Goal: Navigation & Orientation: Find specific page/section

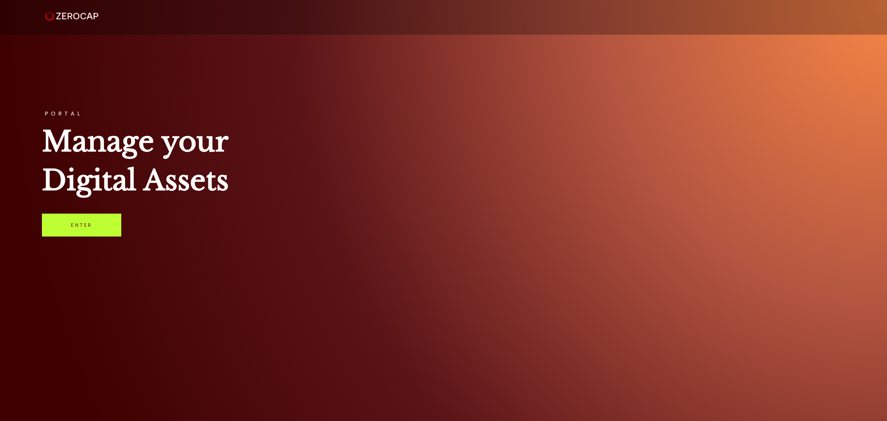
click at [100, 221] on link "Enter" at bounding box center [81, 224] width 79 height 23
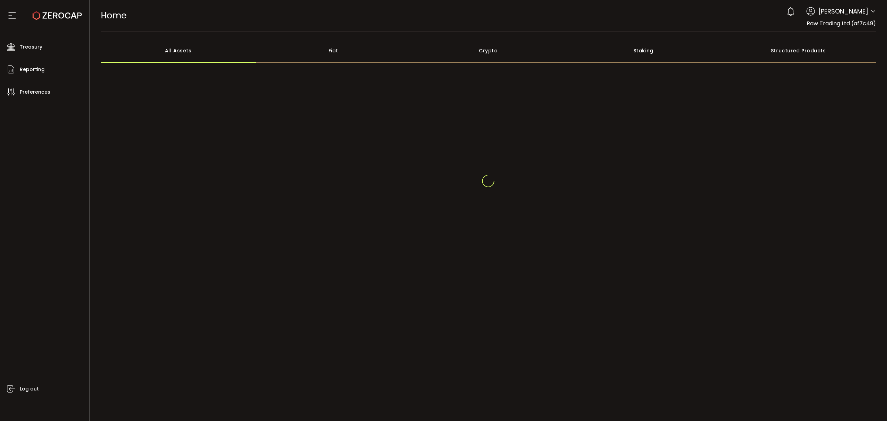
click at [875, 14] on icon at bounding box center [873, 12] width 6 height 6
click at [872, 11] on icon at bounding box center [873, 12] width 6 height 6
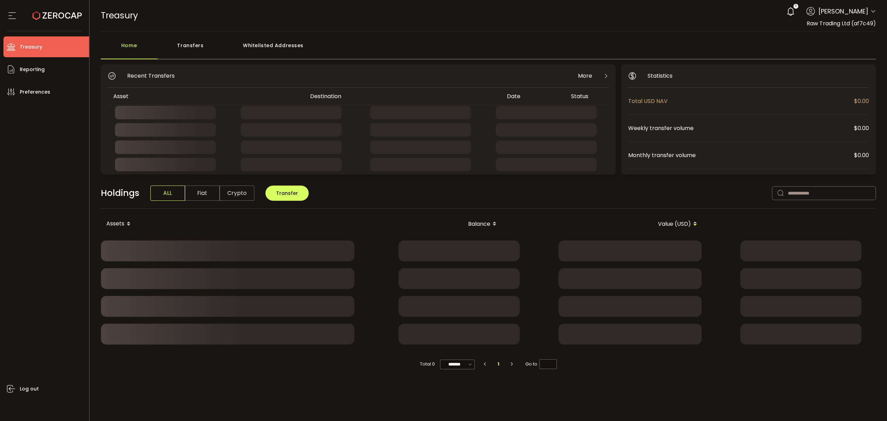
click at [873, 14] on icon at bounding box center [873, 12] width 6 height 6
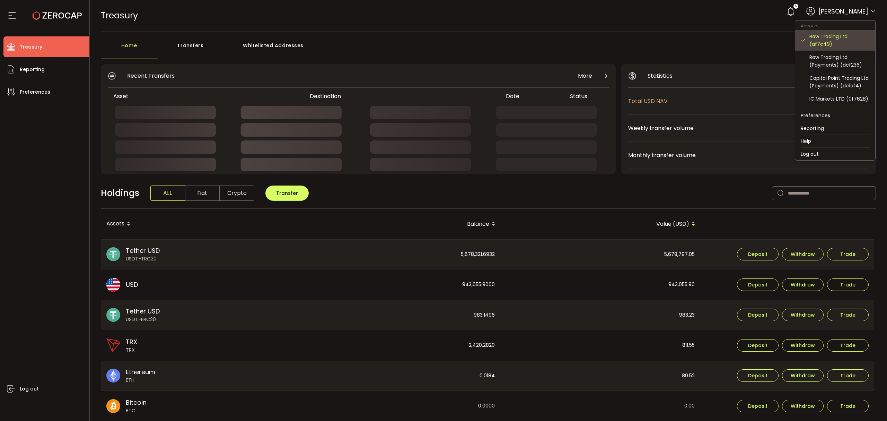
click at [839, 37] on div "Raw Trading Ltd (af7c49)" at bounding box center [839, 40] width 60 height 15
